Goal: Navigation & Orientation: Find specific page/section

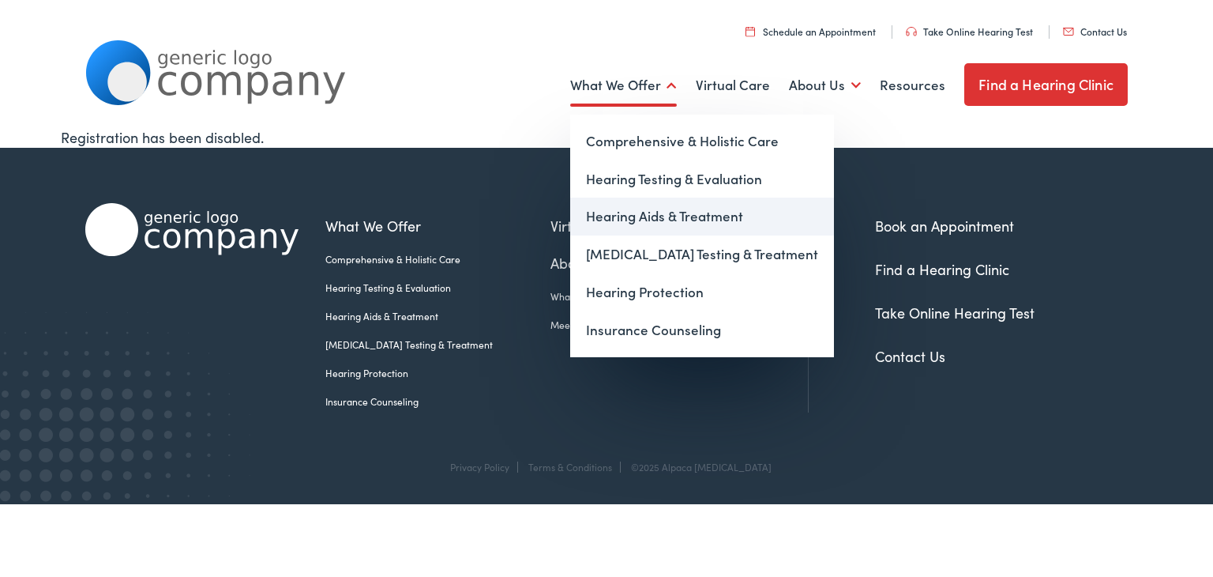
click at [646, 222] on link "Hearing Aids & Treatment" at bounding box center [702, 217] width 264 height 38
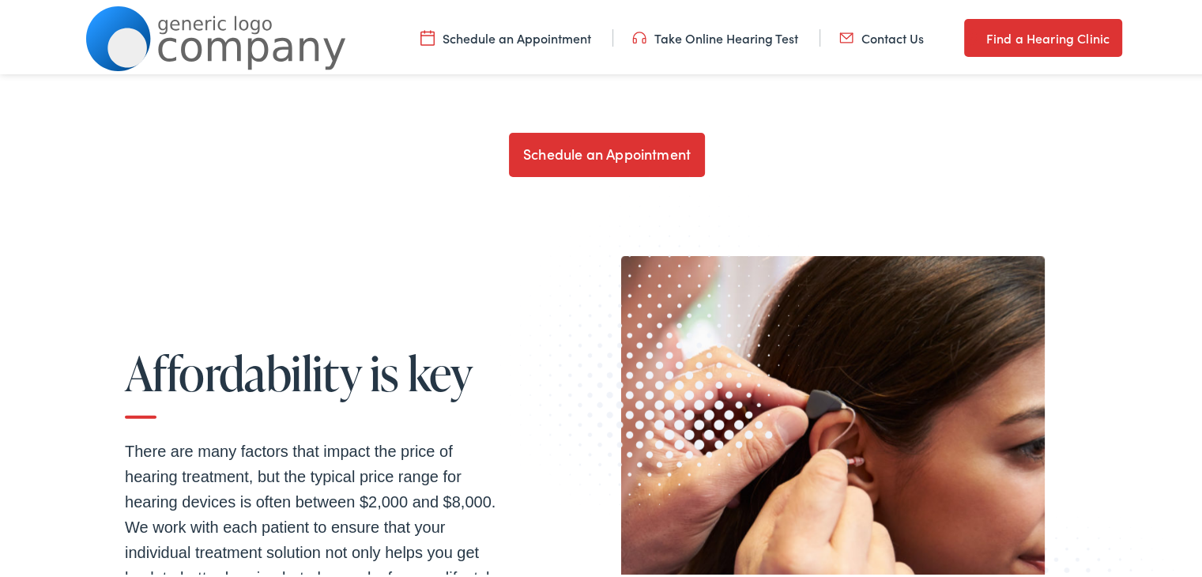
scroll to position [3893, 0]
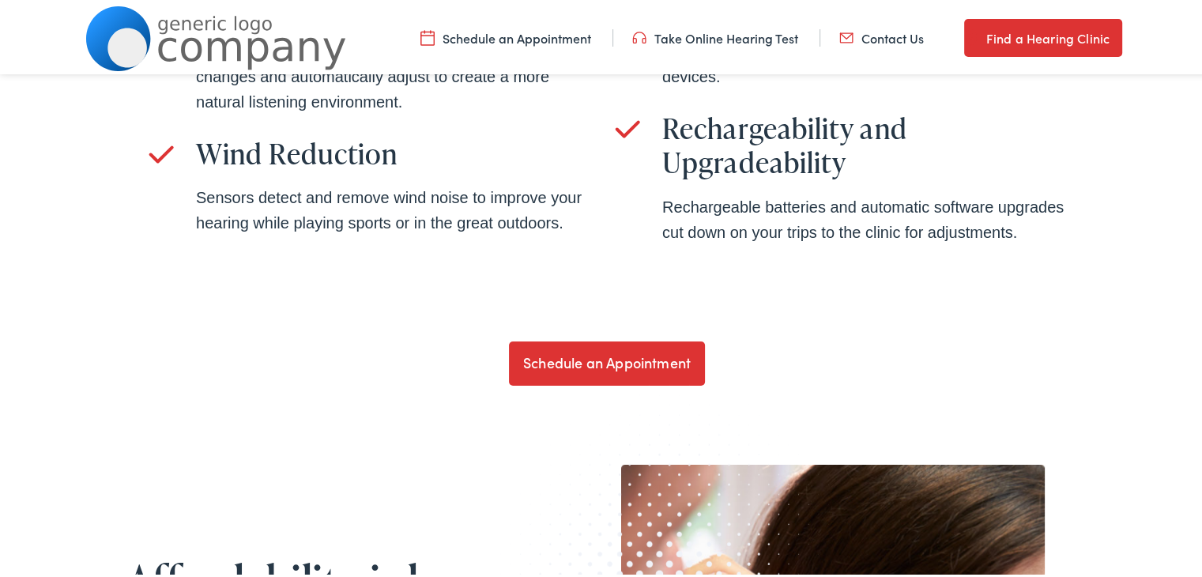
click at [994, 39] on link "Find a Hearing Clinic" at bounding box center [1043, 35] width 158 height 38
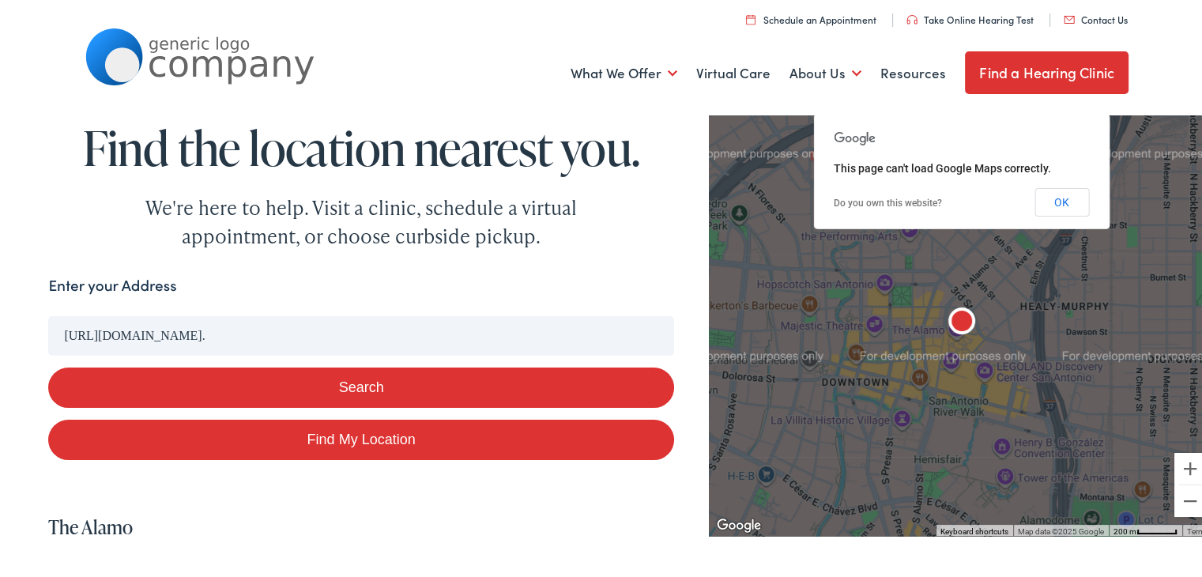
type input "https://alpacamulti.wpengine.com/locations/#."
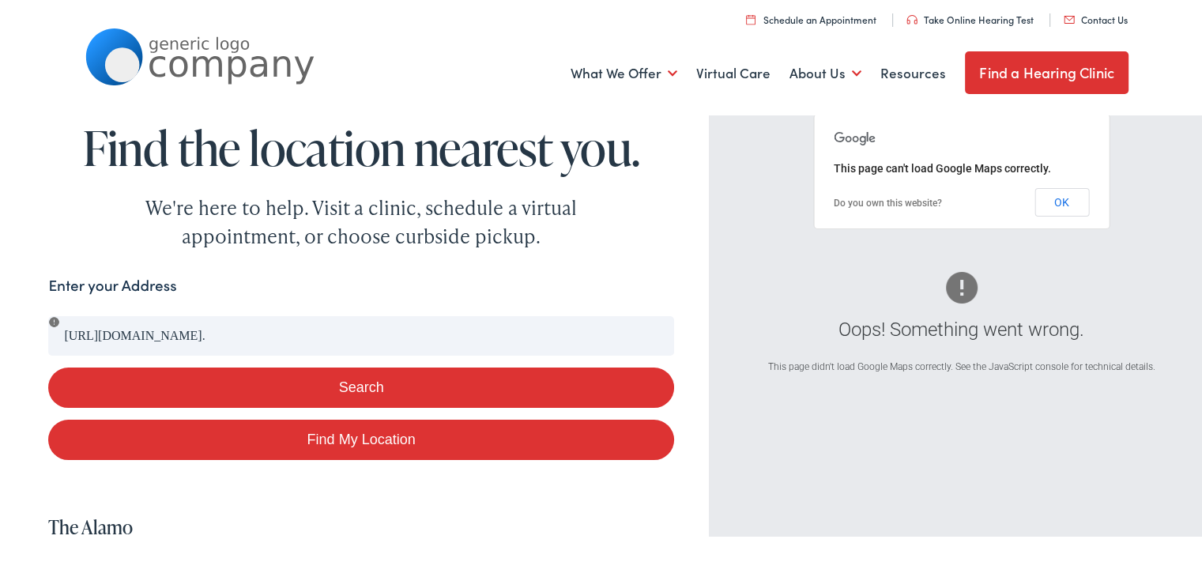
drag, startPoint x: 365, startPoint y: 438, endPoint x: 183, endPoint y: 295, distance: 231.7
click at [183, 295] on form "Enter your Address https://alpacamulti.wpengine.com/locations/#. Search Find My…" at bounding box center [360, 364] width 625 height 186
